Goal: Navigation & Orientation: Find specific page/section

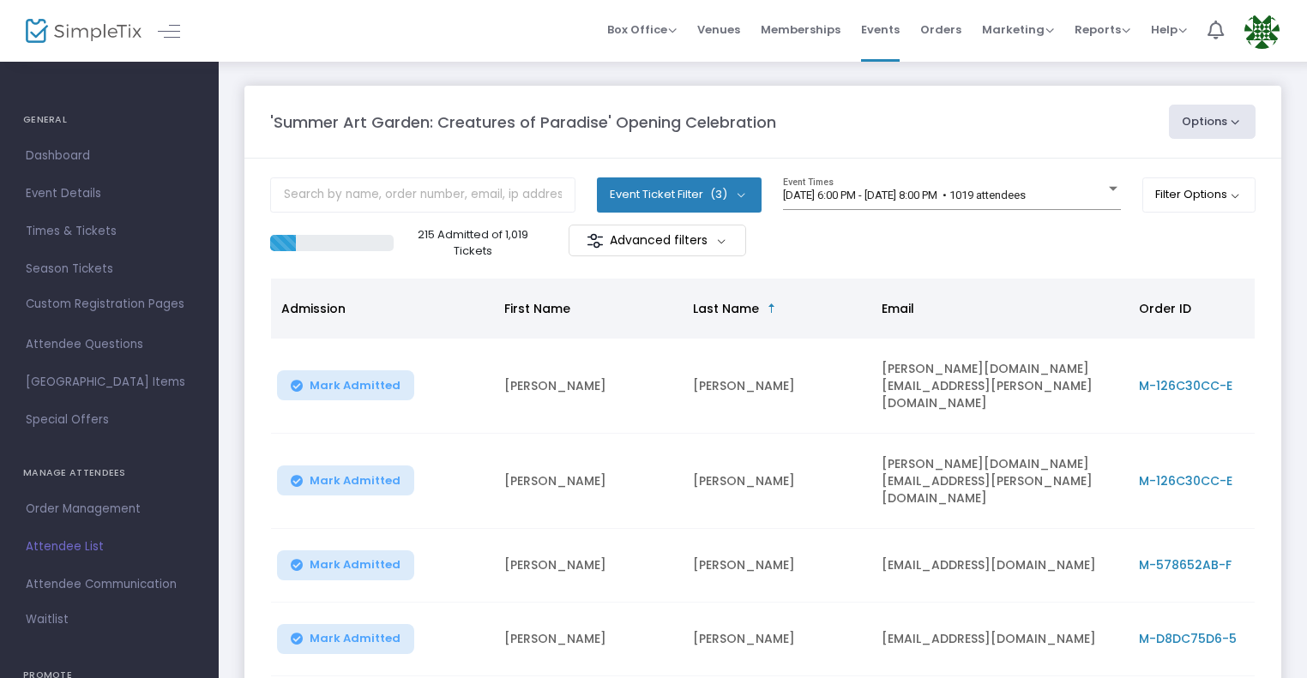
click at [113, 37] on img at bounding box center [84, 31] width 116 height 25
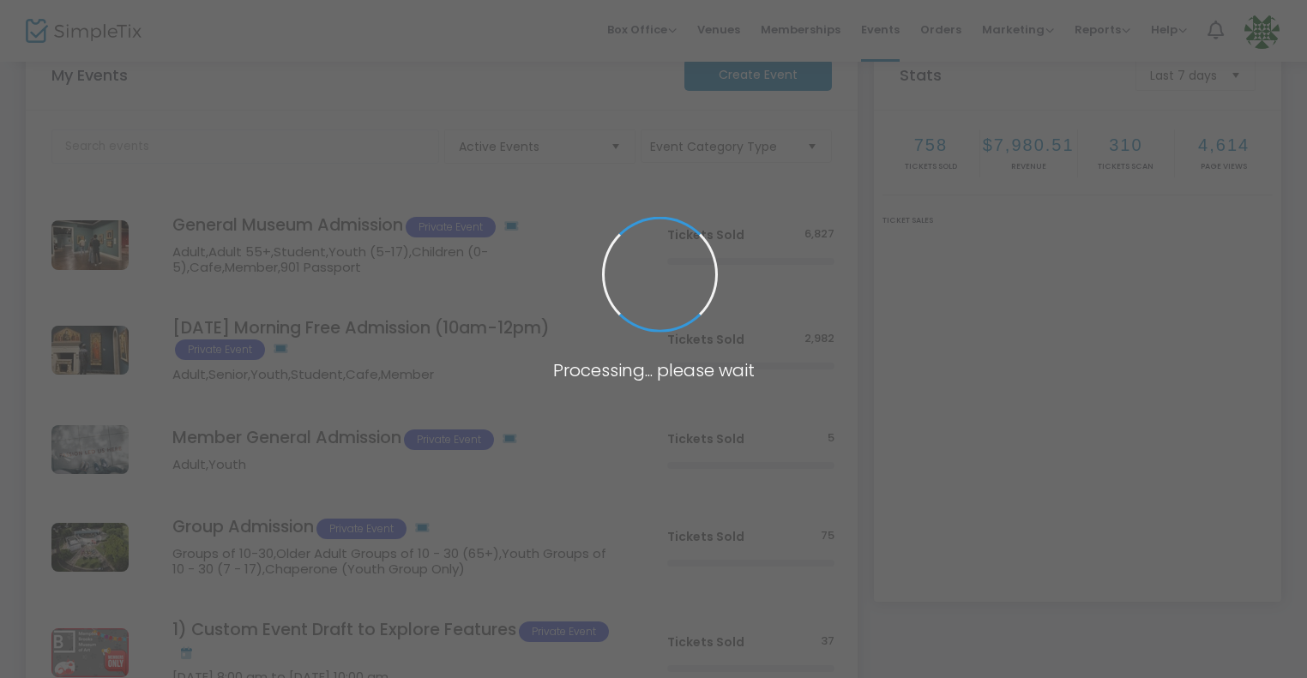
scroll to position [113, 0]
